Goal: Task Accomplishment & Management: Manage account settings

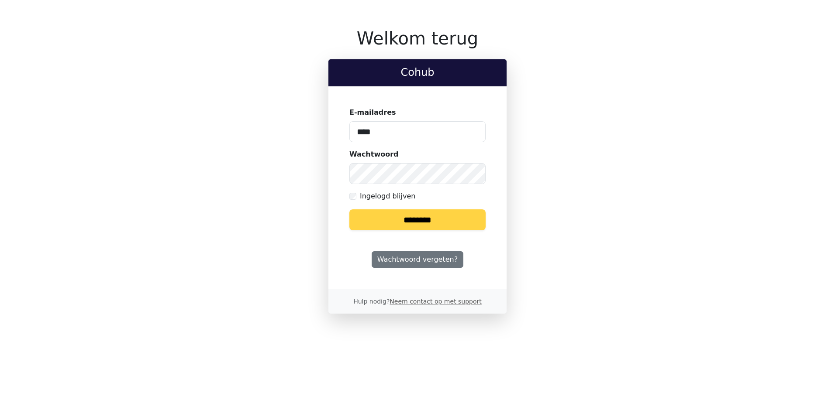
type input "**********"
click at [349, 210] on input "********" at bounding box center [417, 220] width 136 height 21
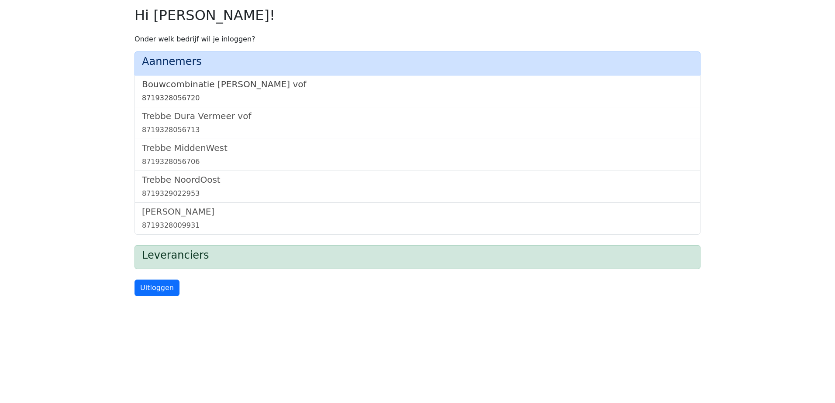
click at [256, 84] on h5 "Bouwcombinatie [PERSON_NAME] vof" at bounding box center [417, 84] width 551 height 10
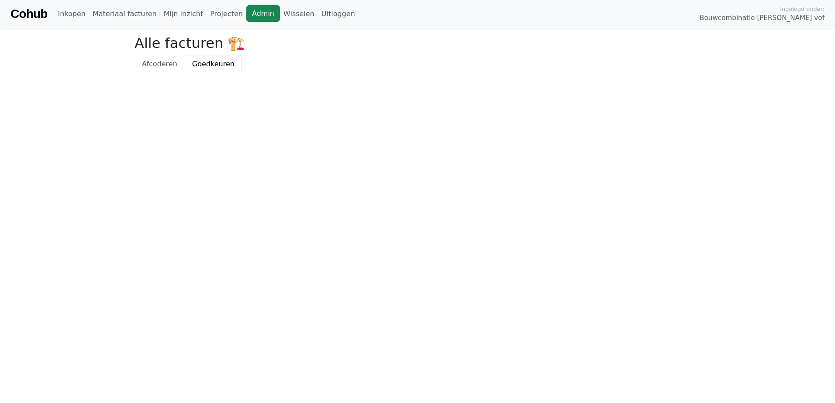
click at [246, 14] on link "Admin" at bounding box center [263, 13] width 34 height 17
click at [280, 16] on link "Wisselen" at bounding box center [299, 13] width 38 height 17
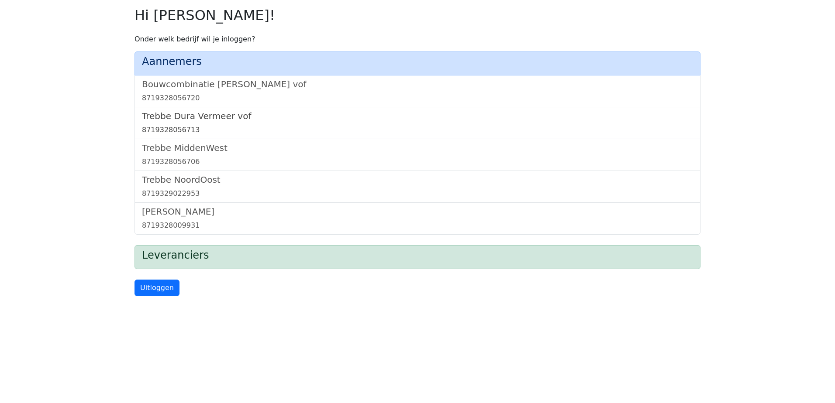
click at [203, 118] on h5 "Trebbe Dura Vermeer vof" at bounding box center [417, 116] width 551 height 10
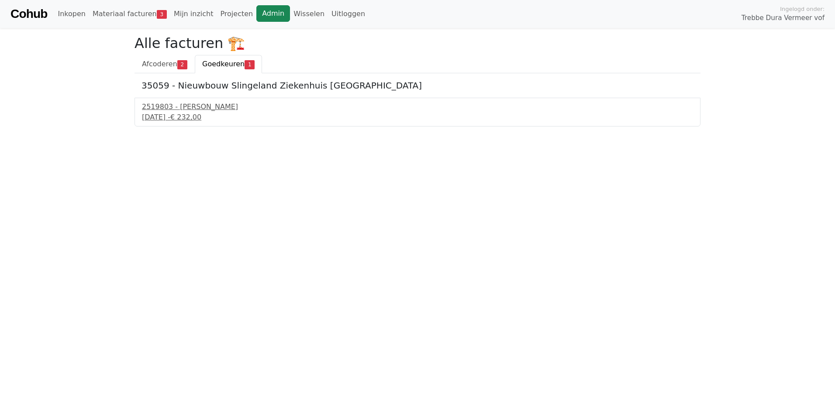
click at [256, 18] on link "Admin" at bounding box center [273, 13] width 34 height 17
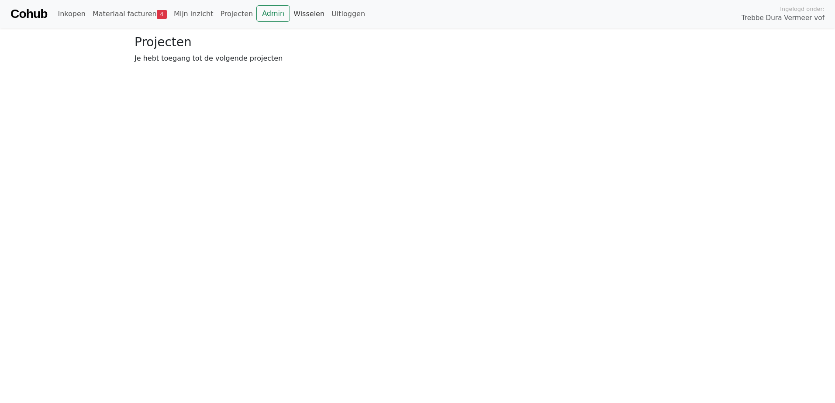
click at [290, 16] on link "Wisselen" at bounding box center [309, 13] width 38 height 17
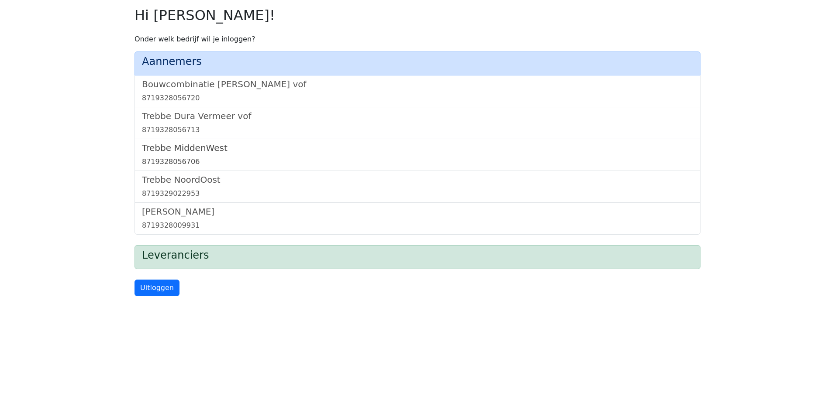
click at [194, 151] on h5 "Trebbe MiddenWest" at bounding box center [417, 148] width 551 height 10
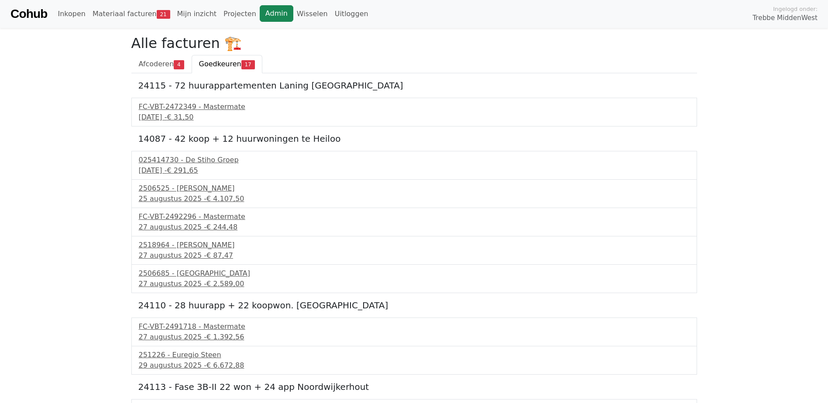
click at [260, 19] on link "Admin" at bounding box center [277, 13] width 34 height 17
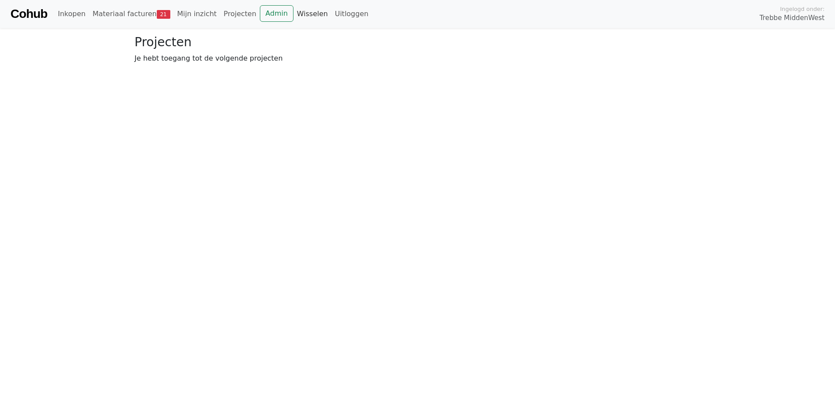
click at [293, 15] on link "Wisselen" at bounding box center [312, 13] width 38 height 17
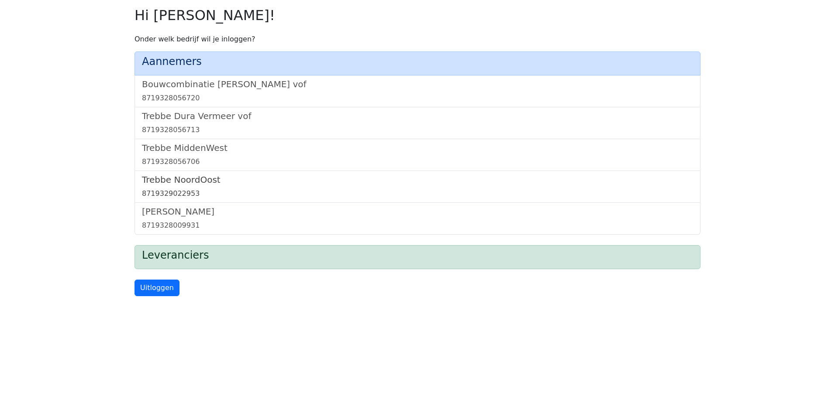
click at [173, 186] on link "Trebbe NoordOost 8719329022953" at bounding box center [417, 187] width 551 height 24
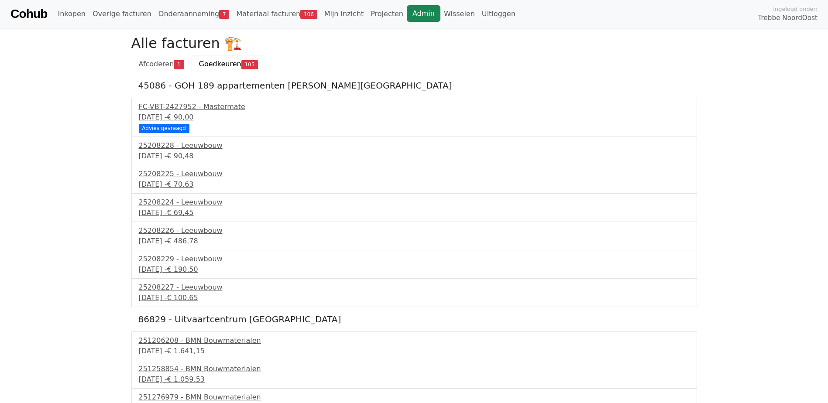
click at [407, 6] on link "Admin" at bounding box center [424, 13] width 34 height 17
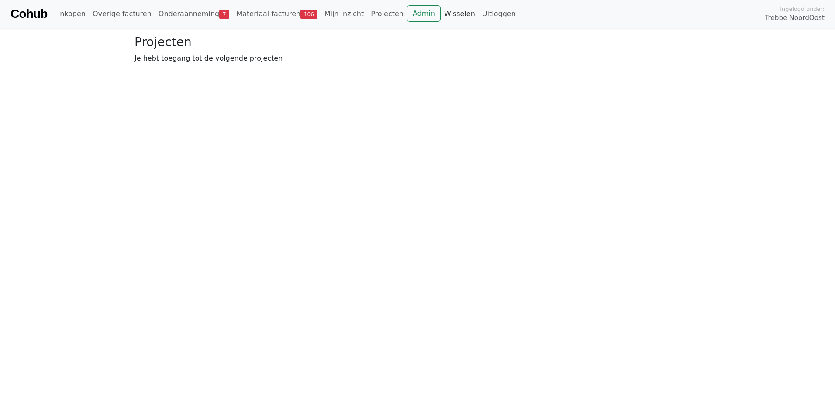
click at [441, 15] on link "Wisselen" at bounding box center [460, 13] width 38 height 17
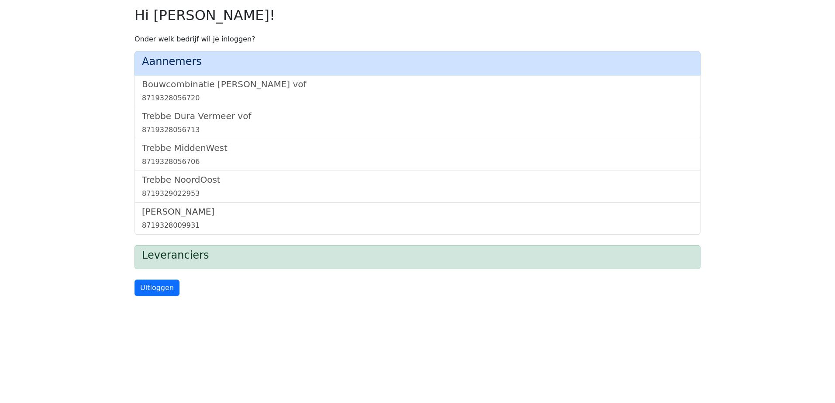
click at [173, 210] on h5 "[PERSON_NAME]" at bounding box center [417, 212] width 551 height 10
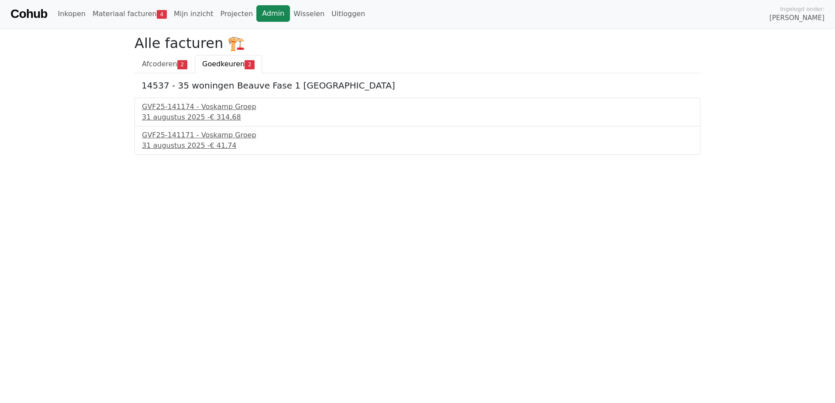
click at [258, 14] on link "Admin" at bounding box center [273, 13] width 34 height 17
